Goal: Navigation & Orientation: Find specific page/section

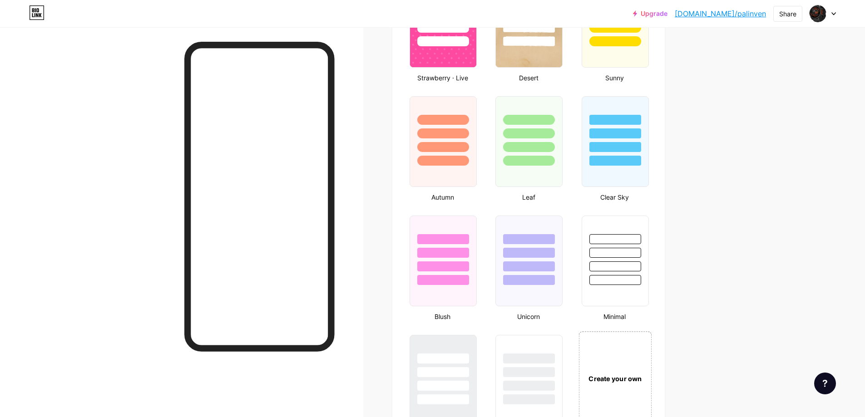
scroll to position [1090, 0]
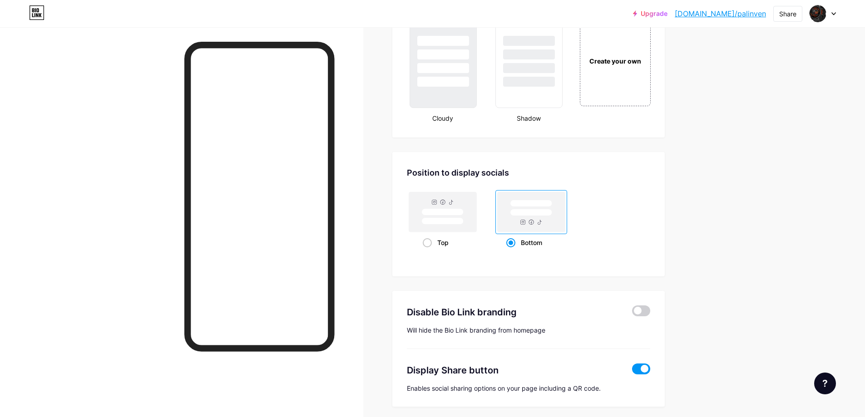
click at [836, 15] on div "Upgrade [DOMAIN_NAME]/palinv... [DOMAIN_NAME]/palinven Share Switch accounts pa…" at bounding box center [432, 13] width 865 height 16
click at [834, 15] on icon at bounding box center [834, 13] width 5 height 3
click at [36, 13] on icon at bounding box center [36, 12] width 15 height 15
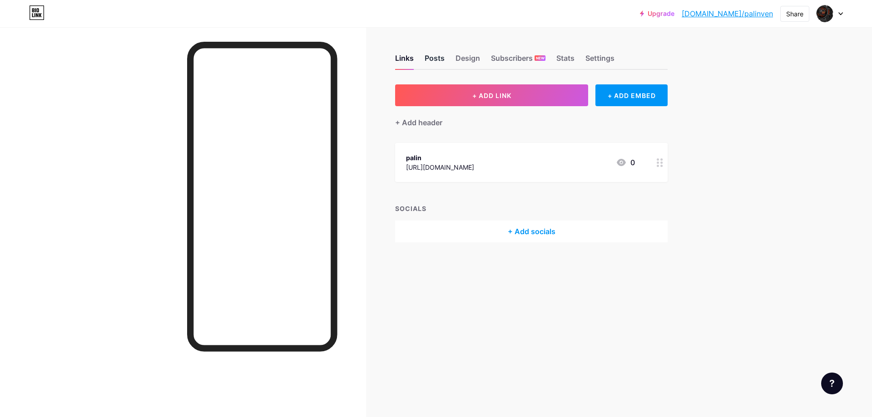
click at [432, 62] on div "Posts" at bounding box center [435, 61] width 20 height 16
click at [474, 59] on div "Design" at bounding box center [468, 61] width 25 height 16
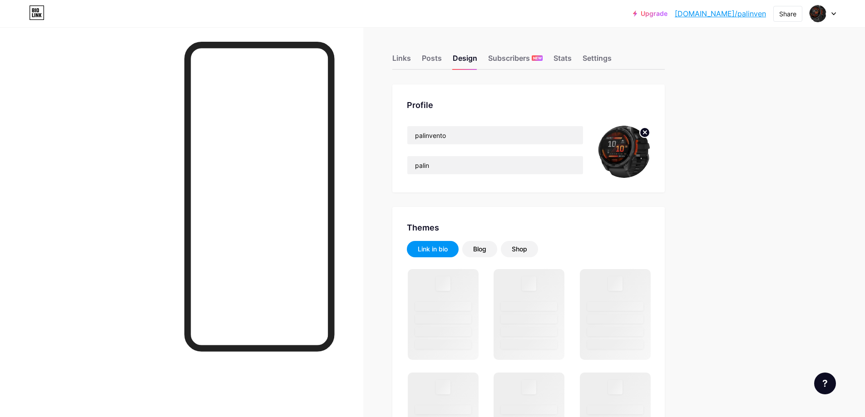
click at [424, 63] on div "Links Posts Design Subscribers NEW Stats Settings" at bounding box center [528, 54] width 273 height 32
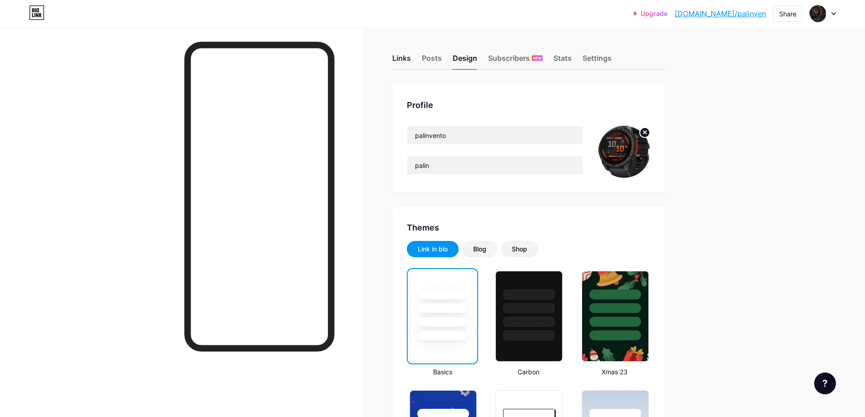
click at [404, 57] on div "Links" at bounding box center [401, 61] width 19 height 16
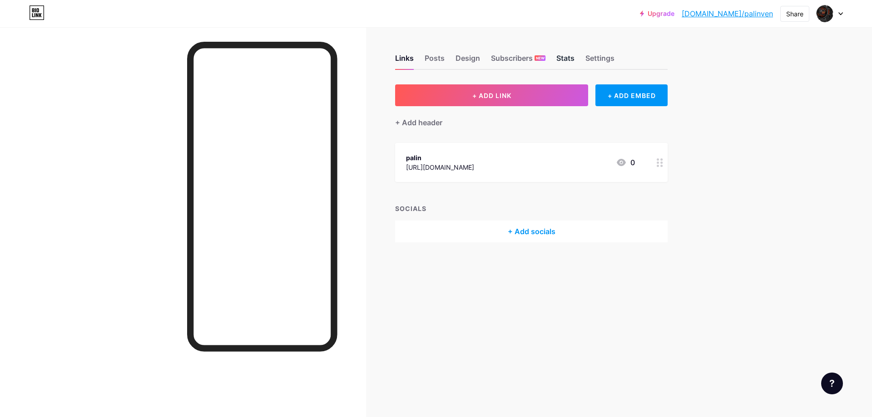
click at [571, 57] on div "Stats" at bounding box center [565, 61] width 18 height 16
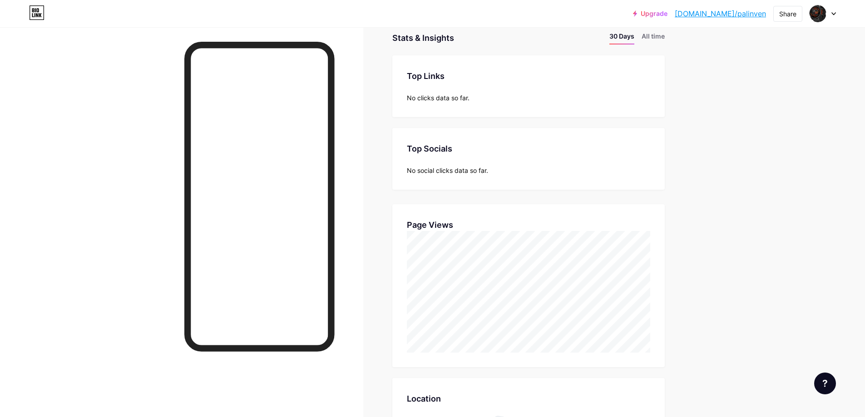
scroll to position [45, 0]
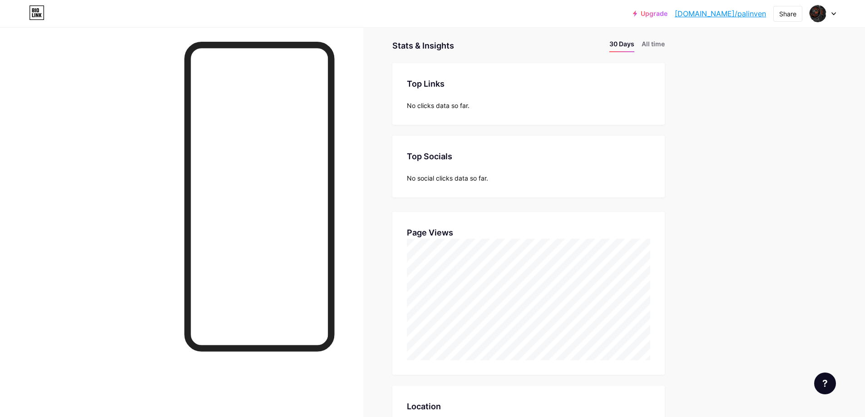
click at [821, 152] on div "Upgrade [DOMAIN_NAME]/palinv... [DOMAIN_NAME]/palinven Share Switch accounts pa…" at bounding box center [432, 344] width 865 height 778
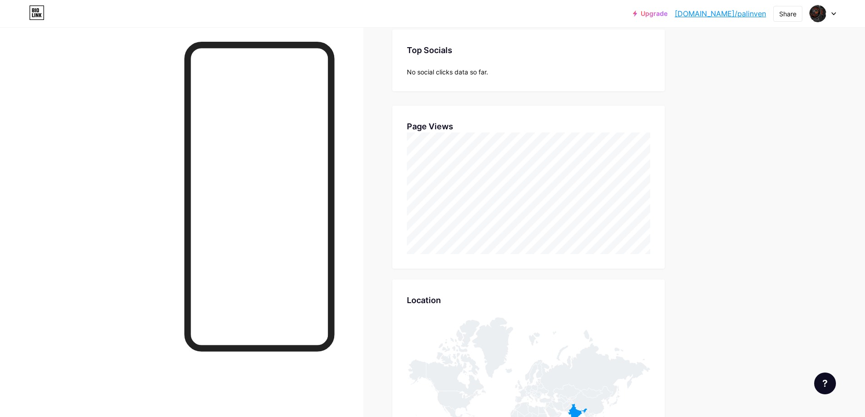
scroll to position [133, 0]
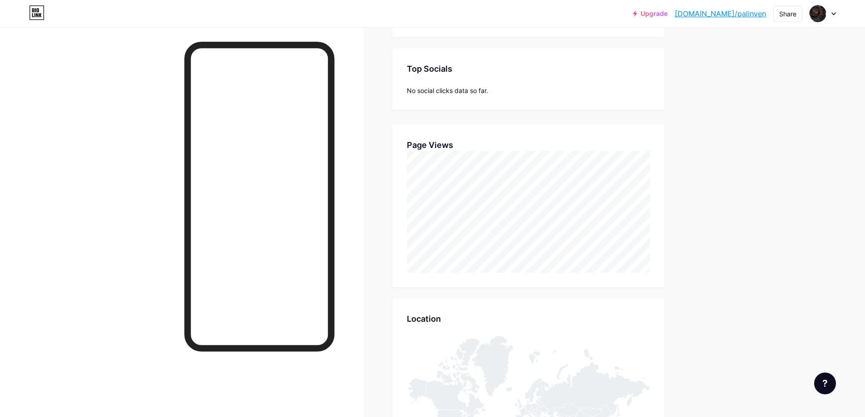
drag, startPoint x: 567, startPoint y: 233, endPoint x: 739, endPoint y: 253, distance: 173.3
click at [739, 253] on div "Upgrade [DOMAIN_NAME]/palinv... [DOMAIN_NAME]/palinven Share Switch accounts pa…" at bounding box center [432, 256] width 865 height 778
